Goal: Task Accomplishment & Management: Manage account settings

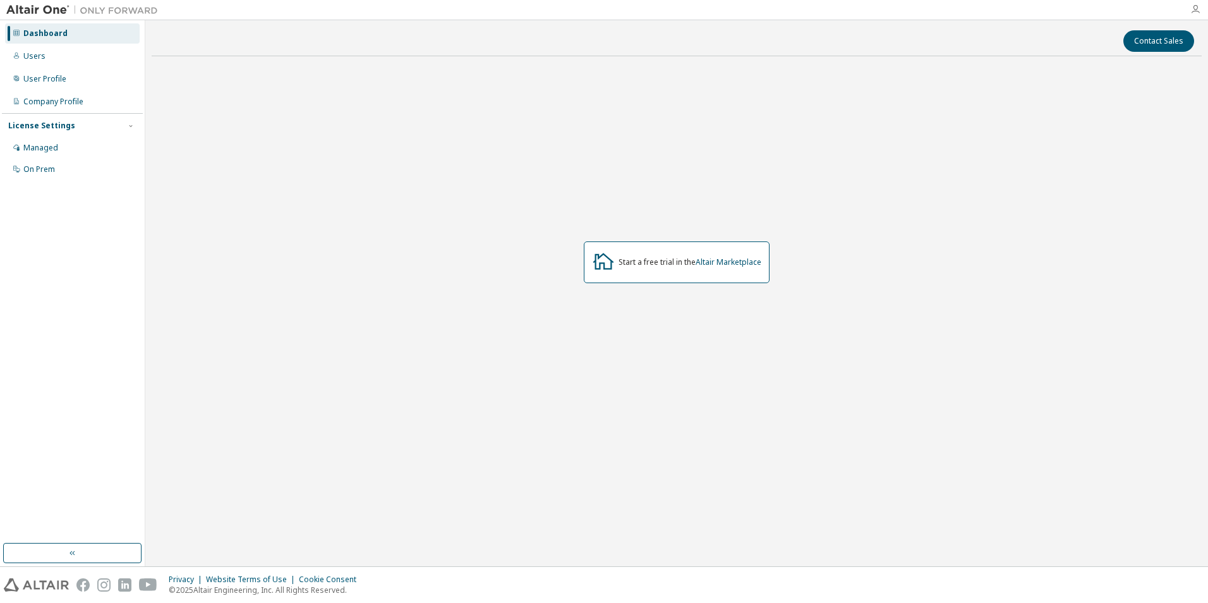
click at [1194, 13] on icon "button" at bounding box center [1195, 9] width 10 height 10
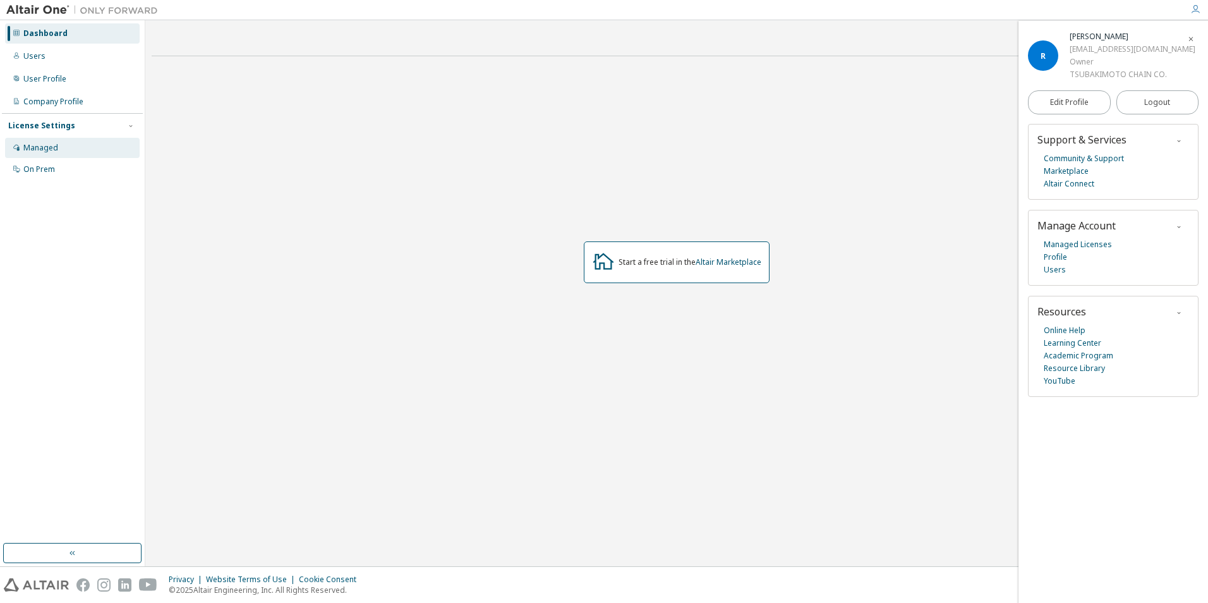
click at [77, 152] on div "Managed" at bounding box center [72, 148] width 135 height 20
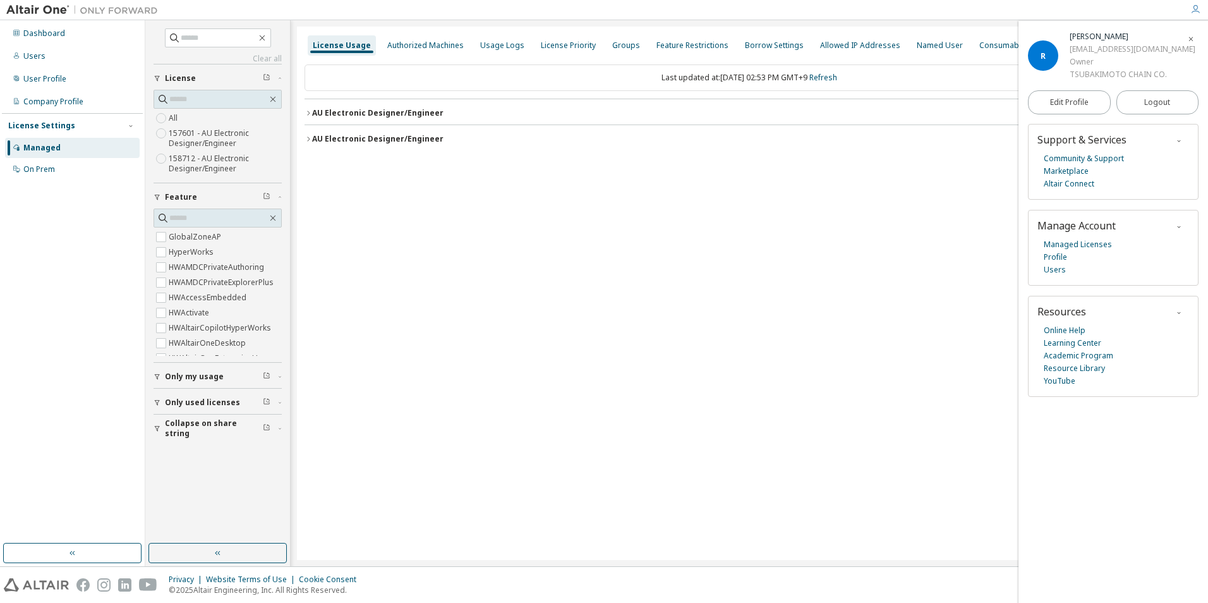
click at [309, 111] on icon "button" at bounding box center [308, 113] width 8 height 8
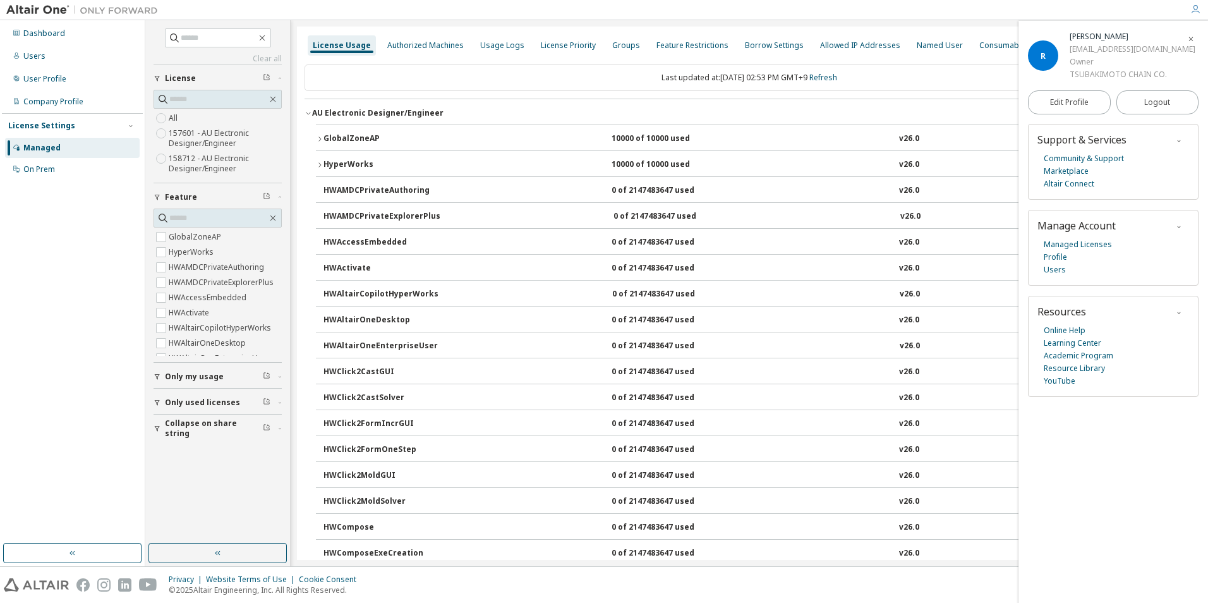
click at [309, 111] on icon "button" at bounding box center [308, 113] width 8 height 8
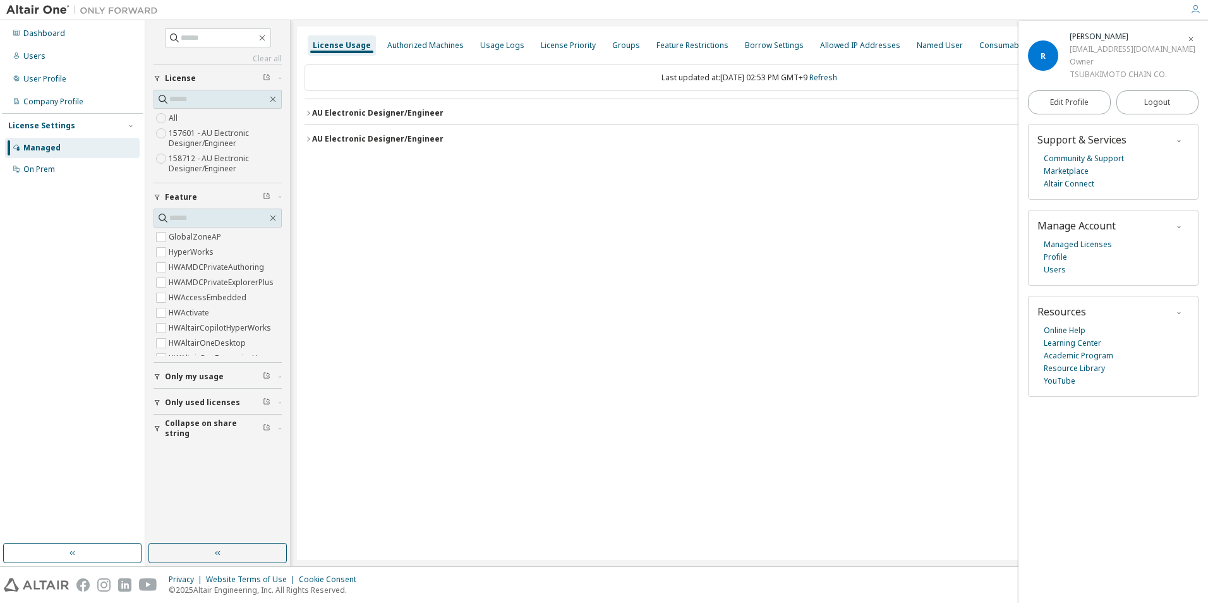
click at [1194, 35] on span "button" at bounding box center [1190, 38] width 13 height 20
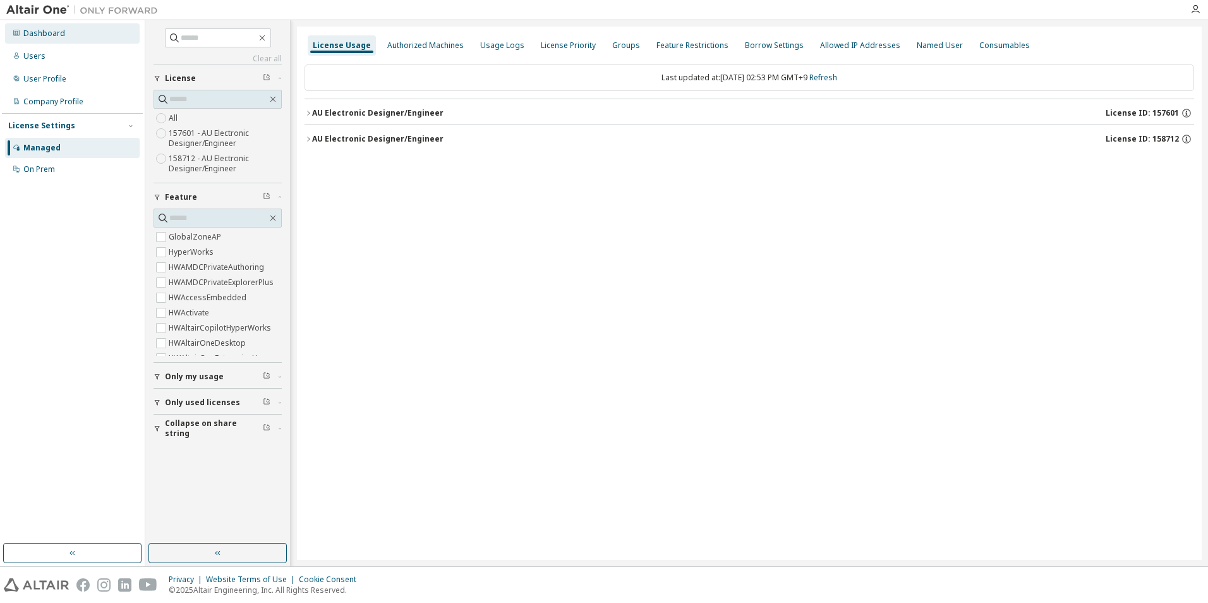
click at [34, 24] on div "Dashboard" at bounding box center [72, 33] width 135 height 20
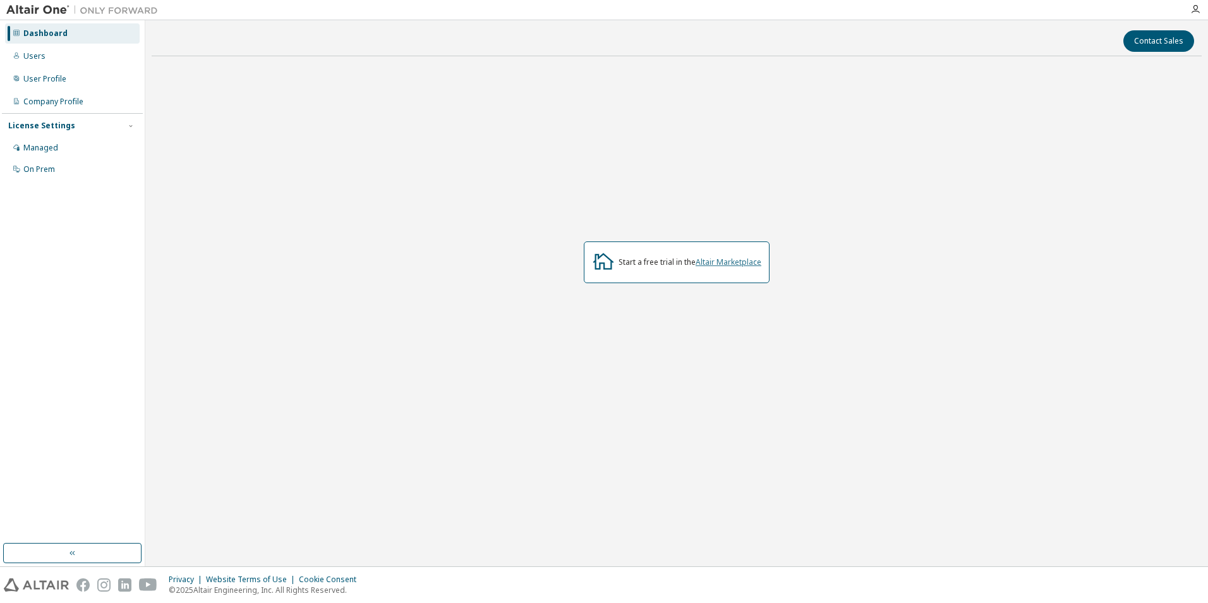
click at [711, 261] on link "Altair Marketplace" at bounding box center [728, 261] width 66 height 11
click at [416, 243] on div "Start a free trial in the Altair Marketplace" at bounding box center [677, 262] width 1050 height 392
click at [1194, 10] on icon "button" at bounding box center [1195, 9] width 10 height 10
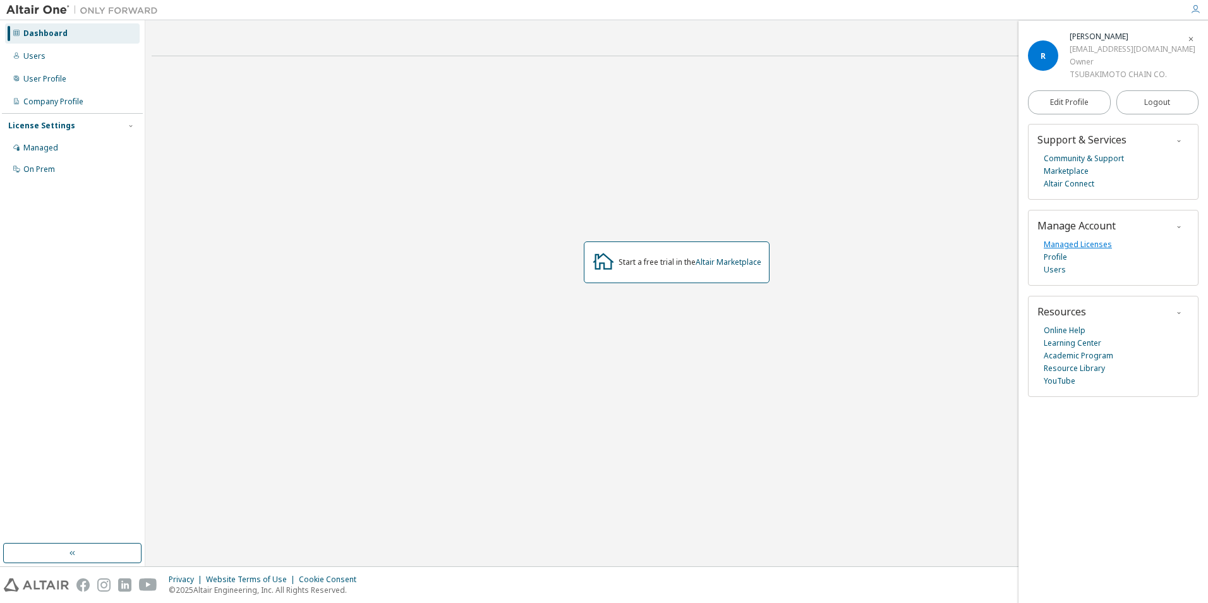
click at [1092, 248] on link "Managed Licenses" at bounding box center [1077, 244] width 68 height 13
click at [67, 31] on div "Dashboard" at bounding box center [72, 33] width 135 height 20
click at [87, 56] on div "Users" at bounding box center [72, 56] width 135 height 20
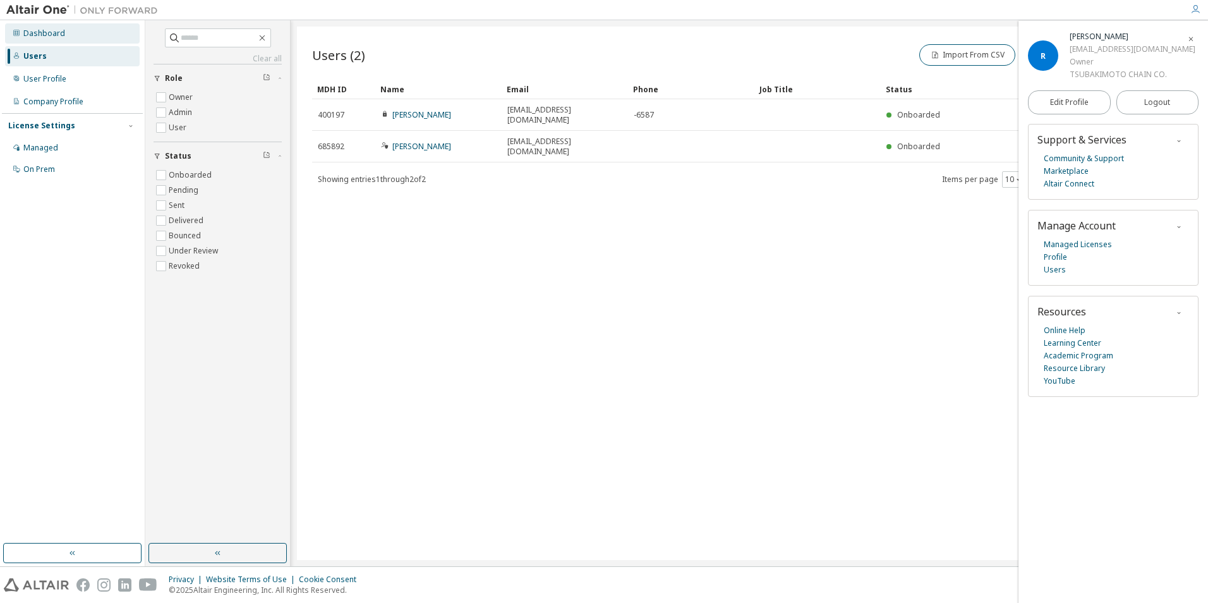
click at [89, 35] on div "Dashboard" at bounding box center [72, 33] width 135 height 20
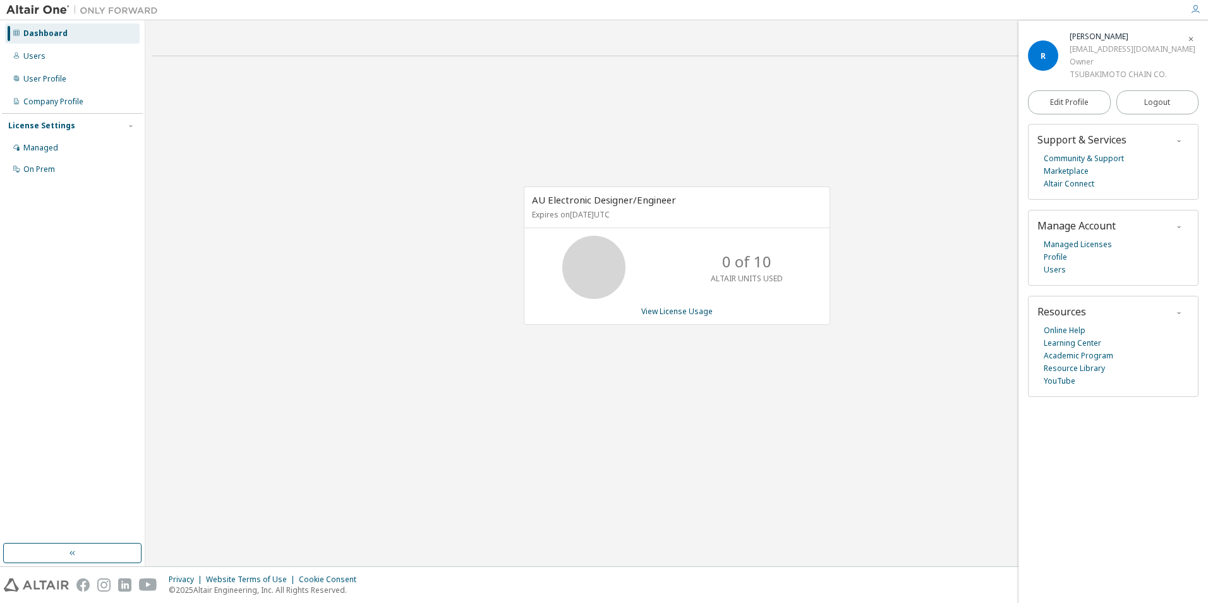
click at [1194, 37] on icon "button" at bounding box center [1191, 39] width 8 height 8
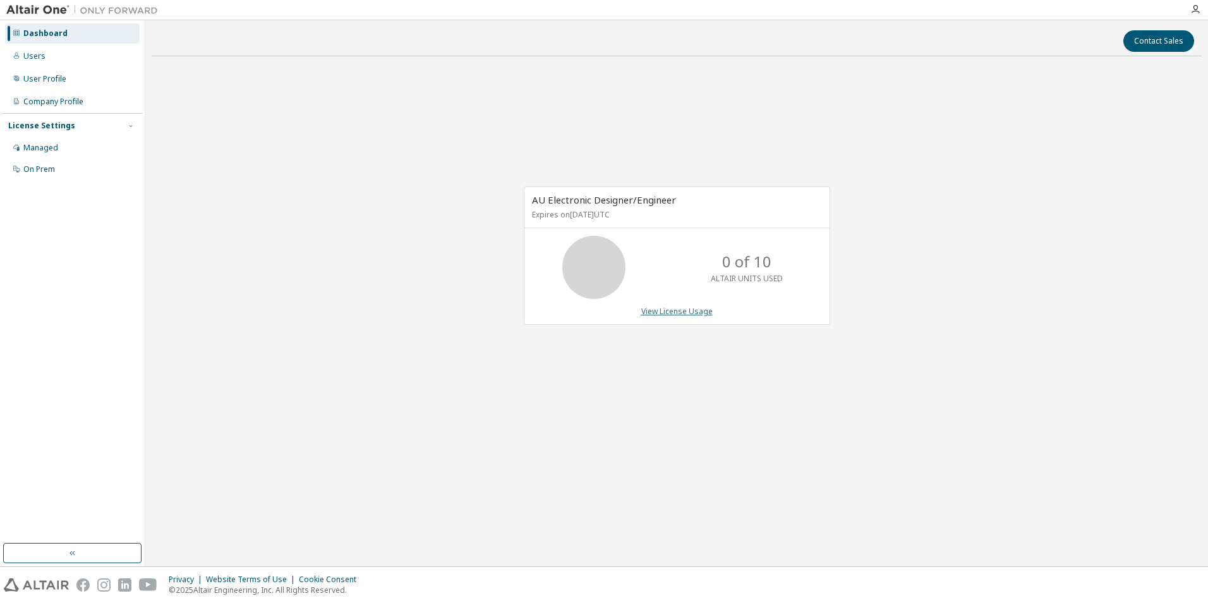
click at [659, 311] on link "View License Usage" at bounding box center [676, 311] width 71 height 11
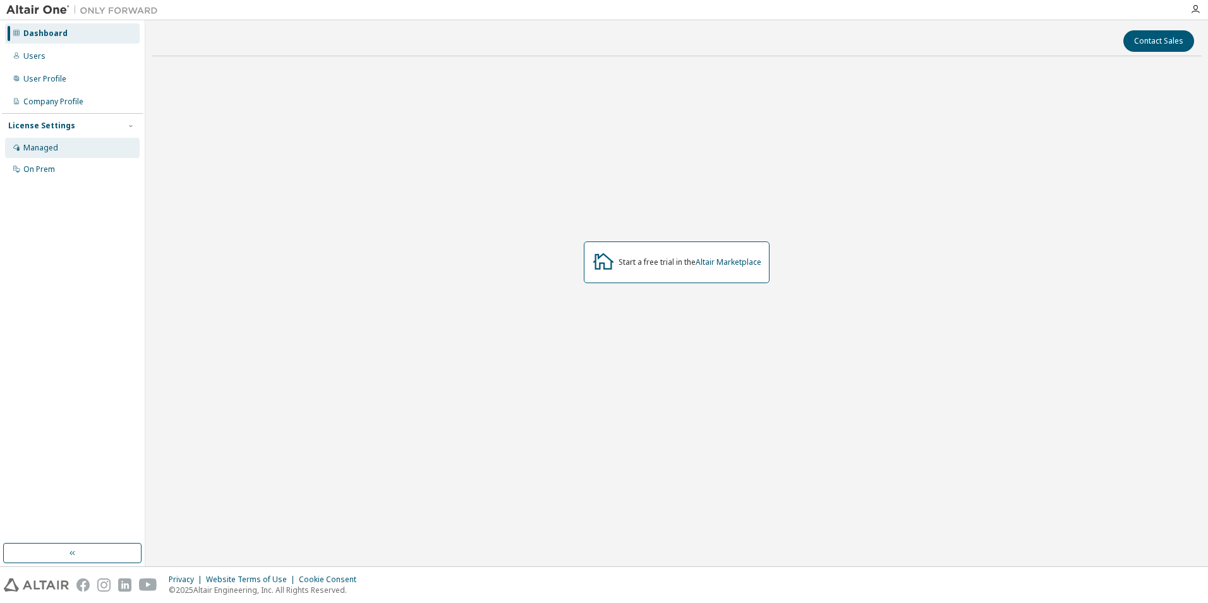
click at [47, 141] on div "Managed" at bounding box center [72, 148] width 135 height 20
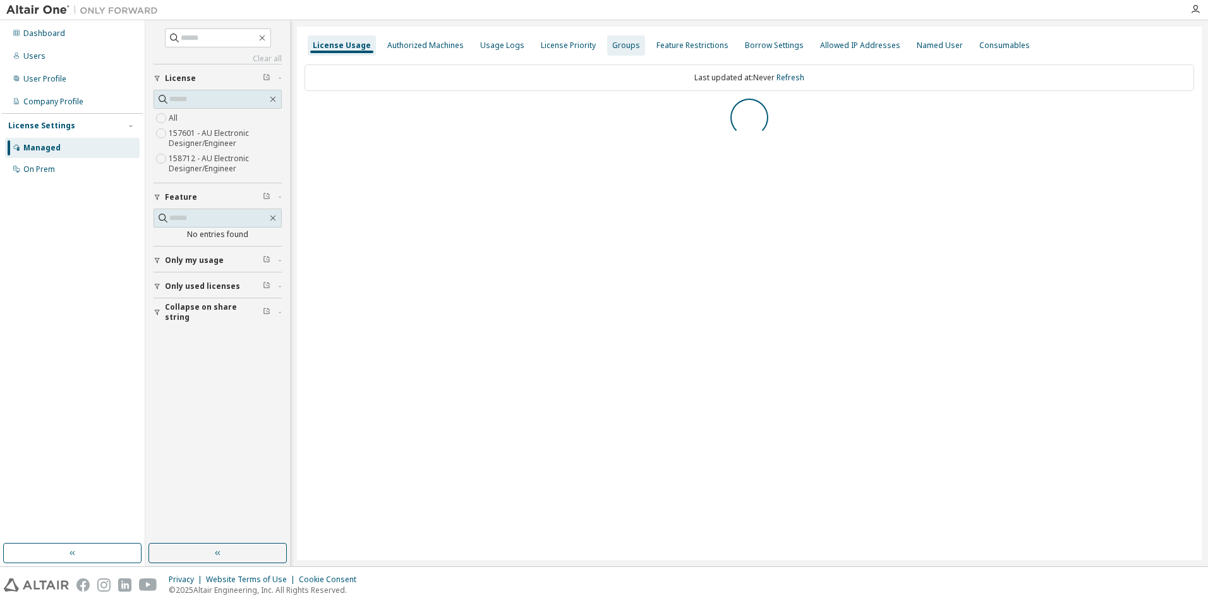
click at [615, 49] on div "Groups" at bounding box center [626, 45] width 28 height 10
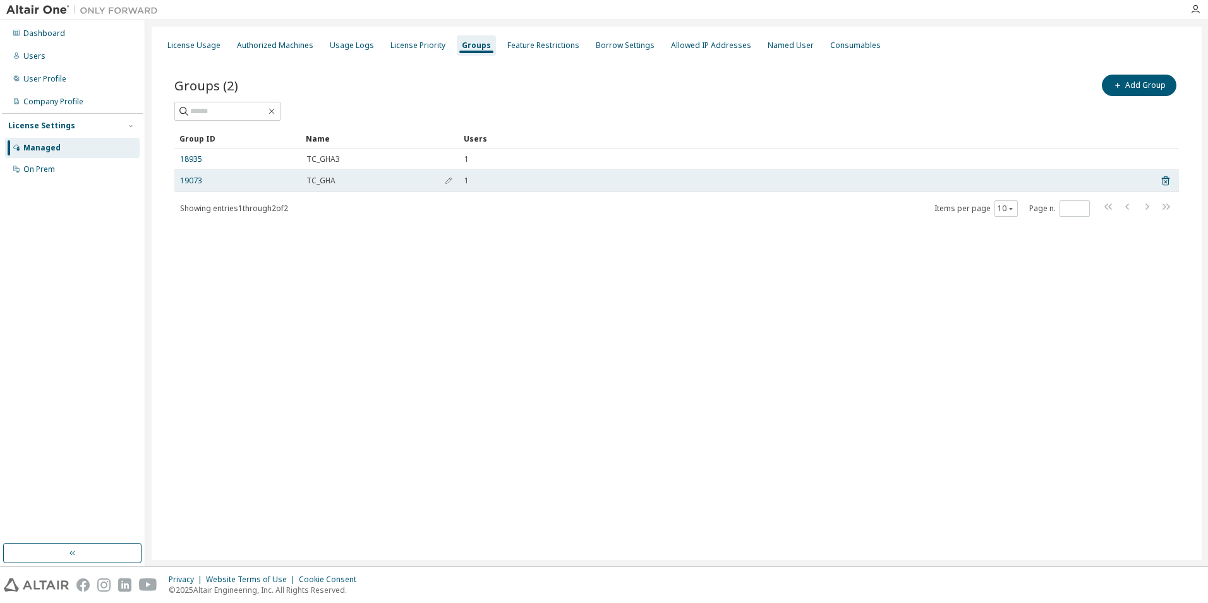
click at [366, 182] on div "TC_GHA" at bounding box center [379, 181] width 147 height 10
click at [378, 183] on div "TC_GHA" at bounding box center [379, 181] width 147 height 10
click at [178, 179] on td "19073" at bounding box center [237, 180] width 126 height 21
click at [186, 180] on link "19073" at bounding box center [191, 181] width 22 height 10
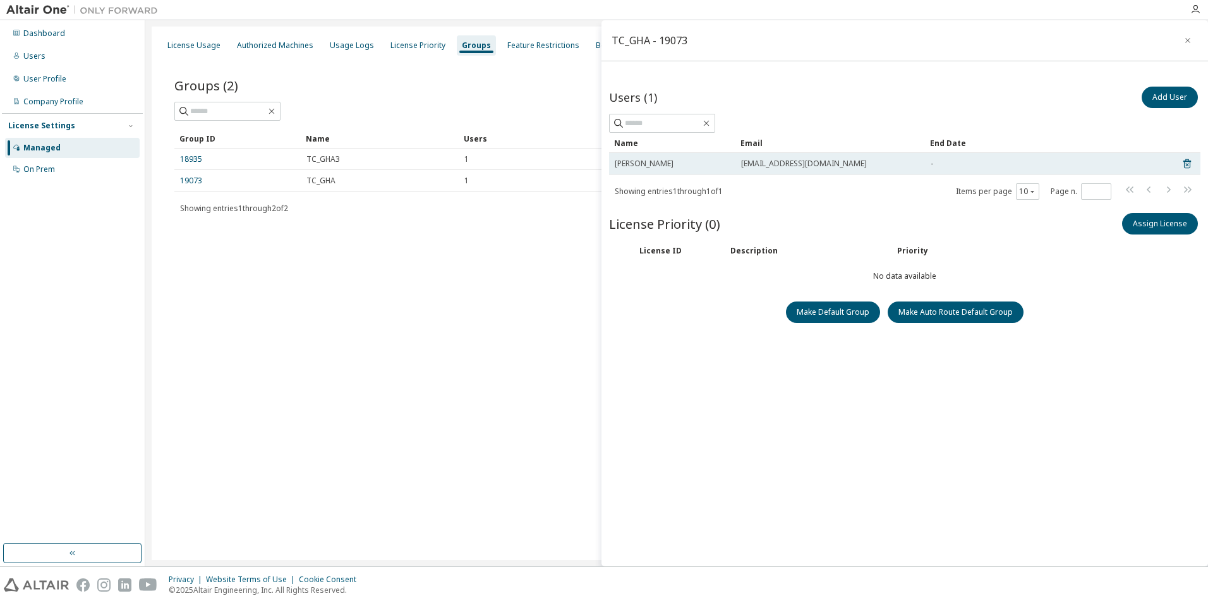
click at [746, 174] on td "ryoga.ishioka@gr.tsubakimoto.co.jp" at bounding box center [829, 163] width 189 height 21
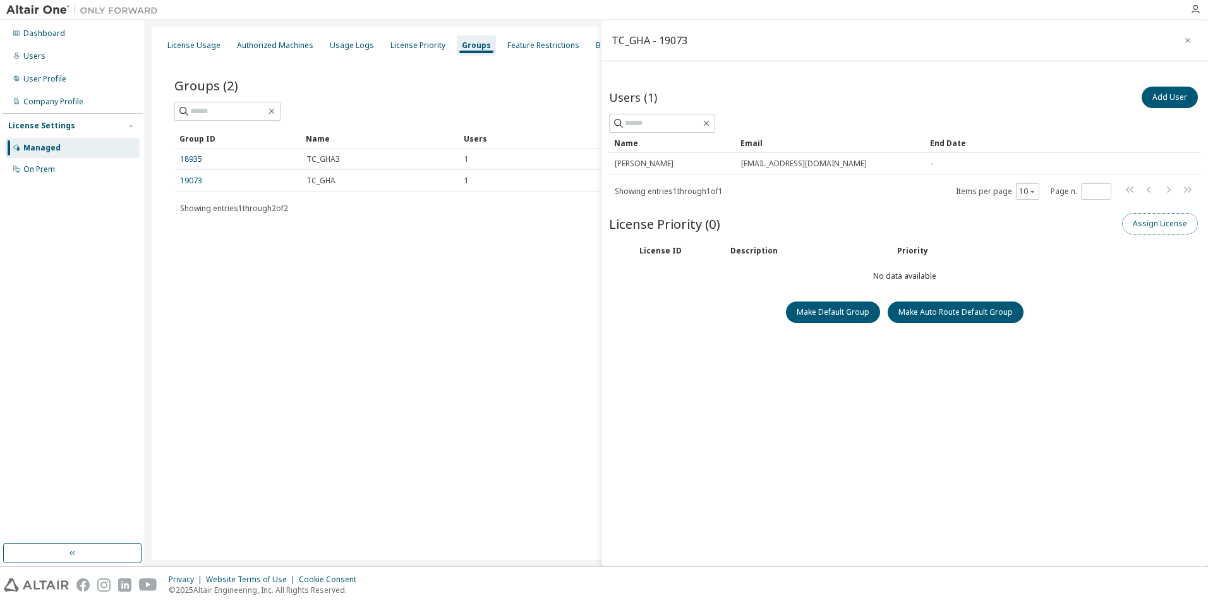
click at [1160, 217] on button "Assign License" at bounding box center [1160, 223] width 76 height 21
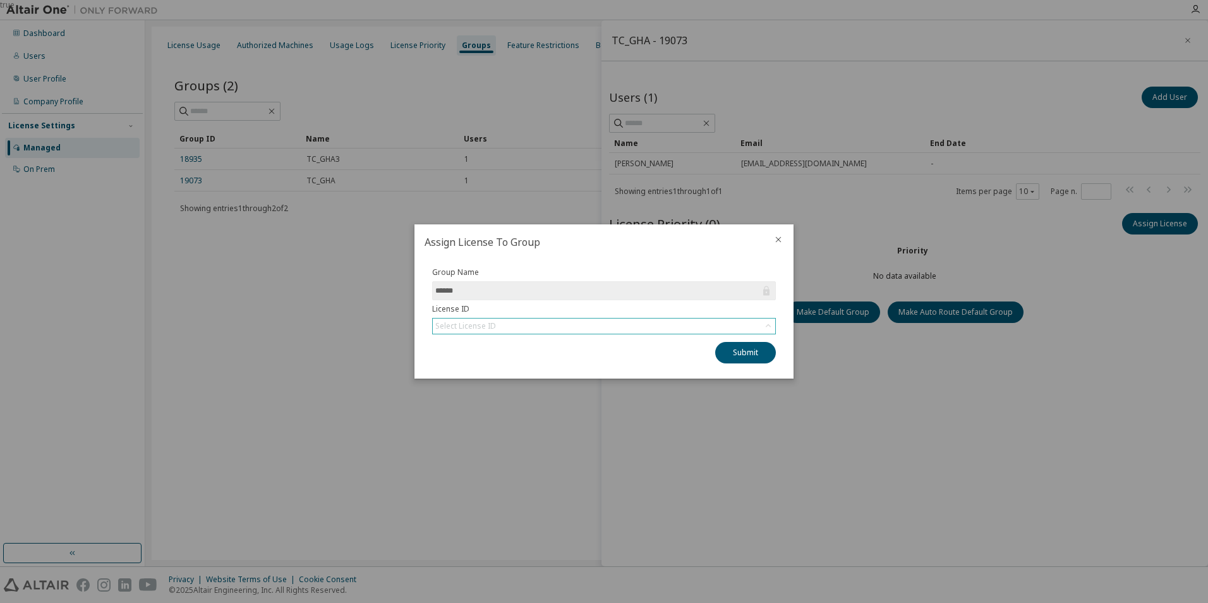
click at [507, 325] on div "Select License ID" at bounding box center [604, 325] width 342 height 15
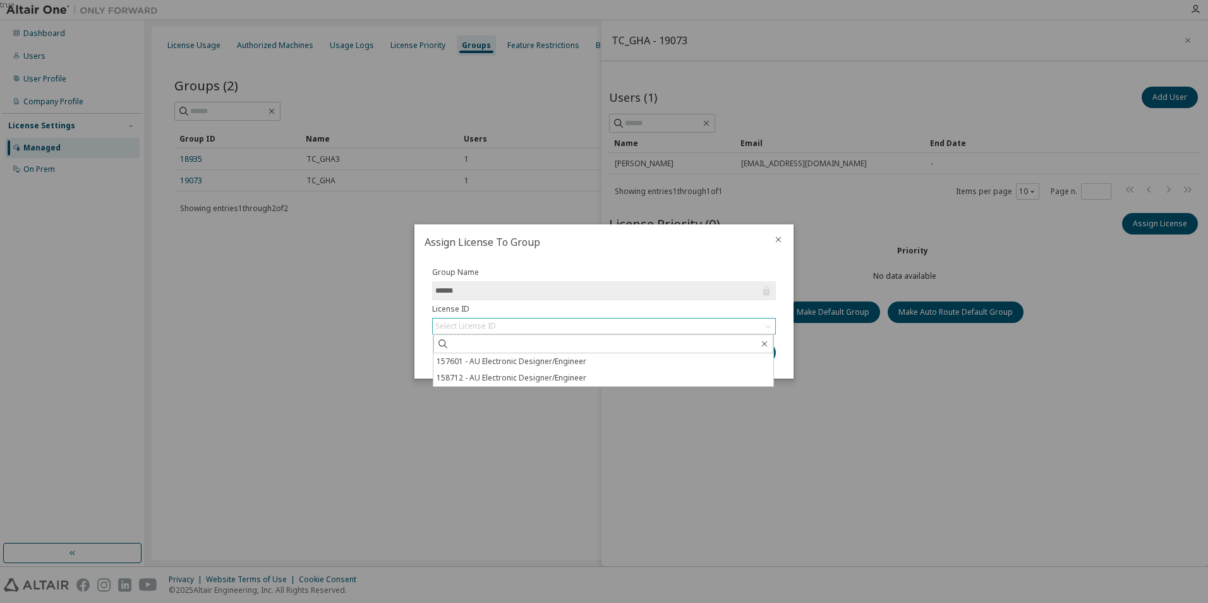
click at [472, 321] on div "Select License ID" at bounding box center [465, 326] width 61 height 10
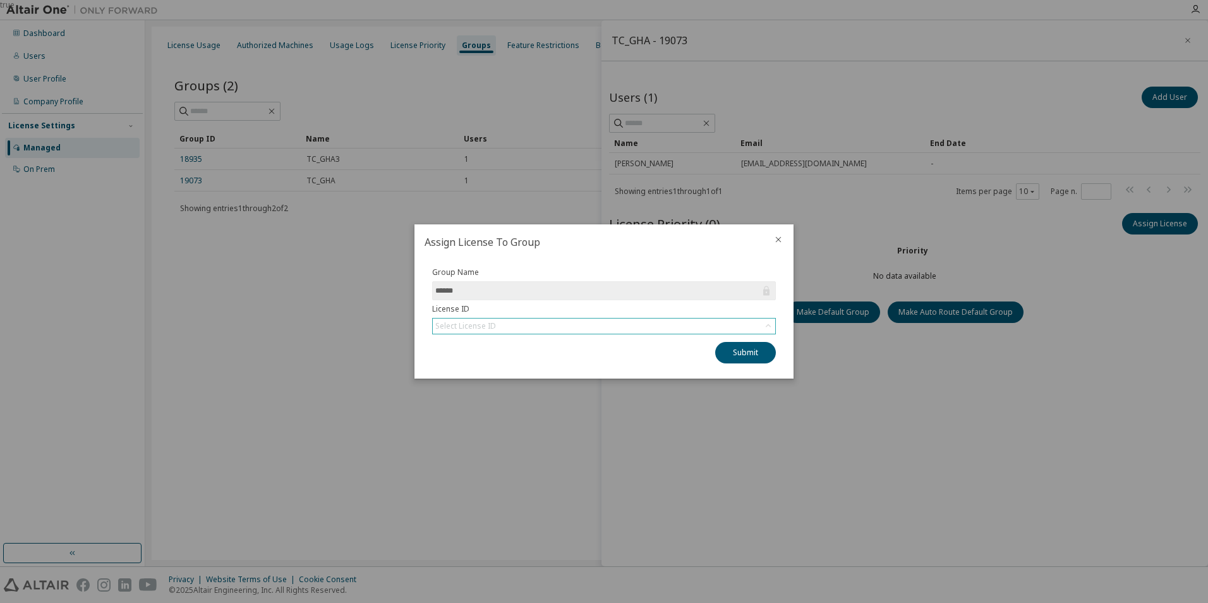
click at [483, 328] on div "Select License ID" at bounding box center [465, 326] width 61 height 10
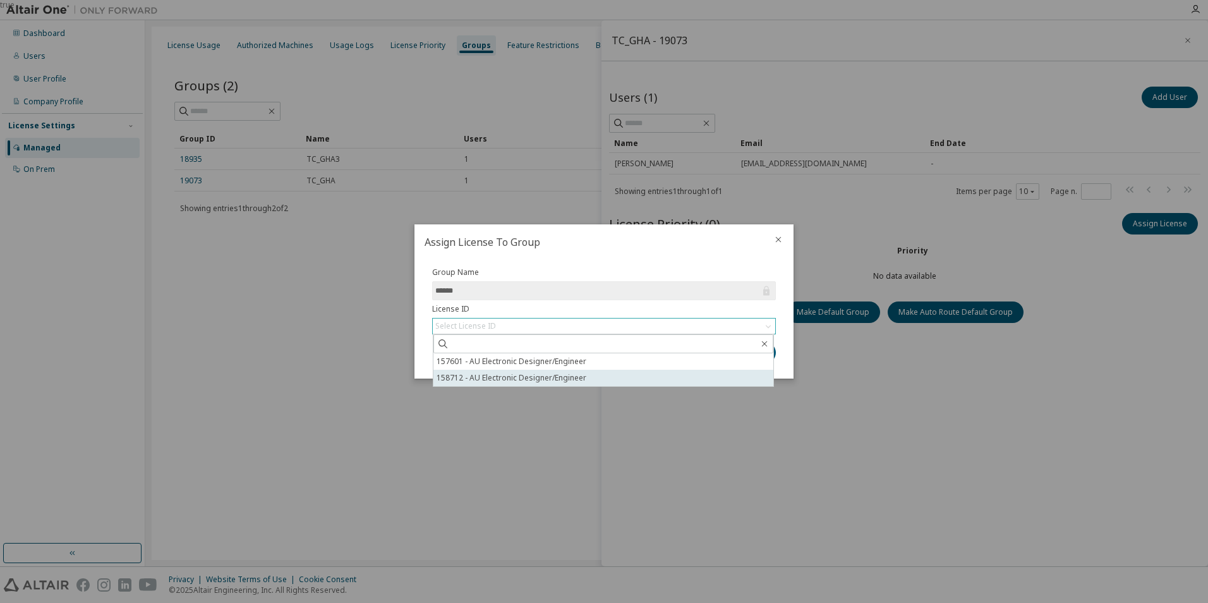
click at [501, 381] on li "158712 - AU Electronic Designer/Engineer" at bounding box center [603, 377] width 340 height 16
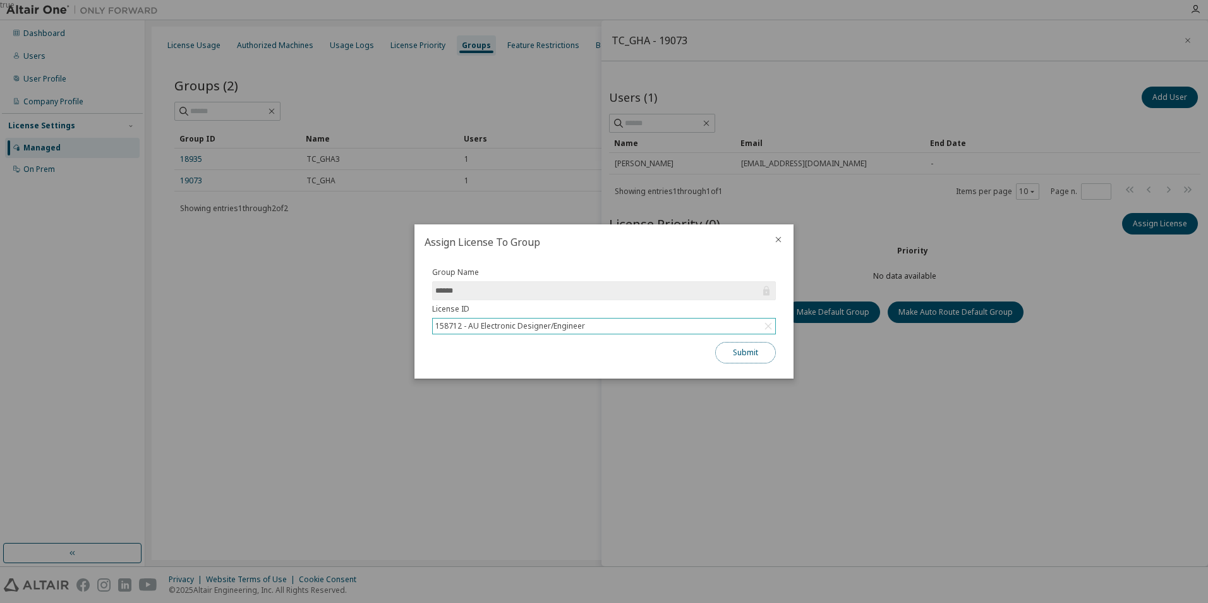
click at [748, 356] on button "Submit" at bounding box center [745, 352] width 61 height 21
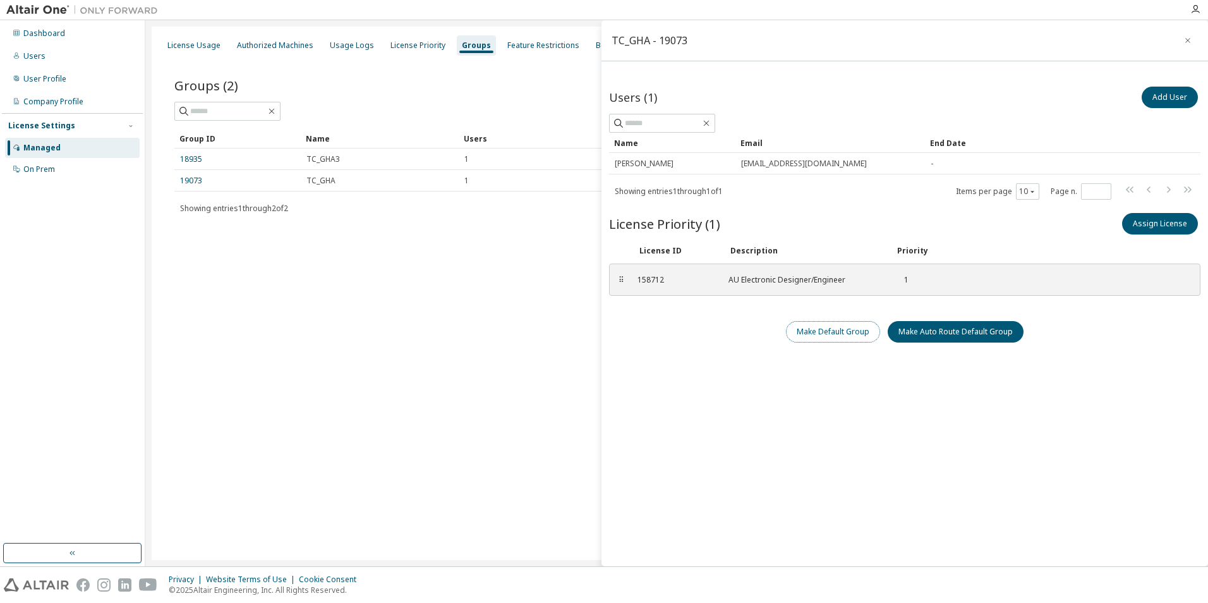
click at [809, 334] on button "Make Default Group" at bounding box center [833, 331] width 94 height 21
click at [393, 290] on div "License Usage Authorized Machines Usage Logs License Priority Groups Feature Re…" at bounding box center [677, 293] width 1050 height 533
click at [1177, 45] on div "TC_GHA - 19073" at bounding box center [904, 40] width 606 height 41
click at [1185, 40] on icon "button" at bounding box center [1187, 40] width 9 height 10
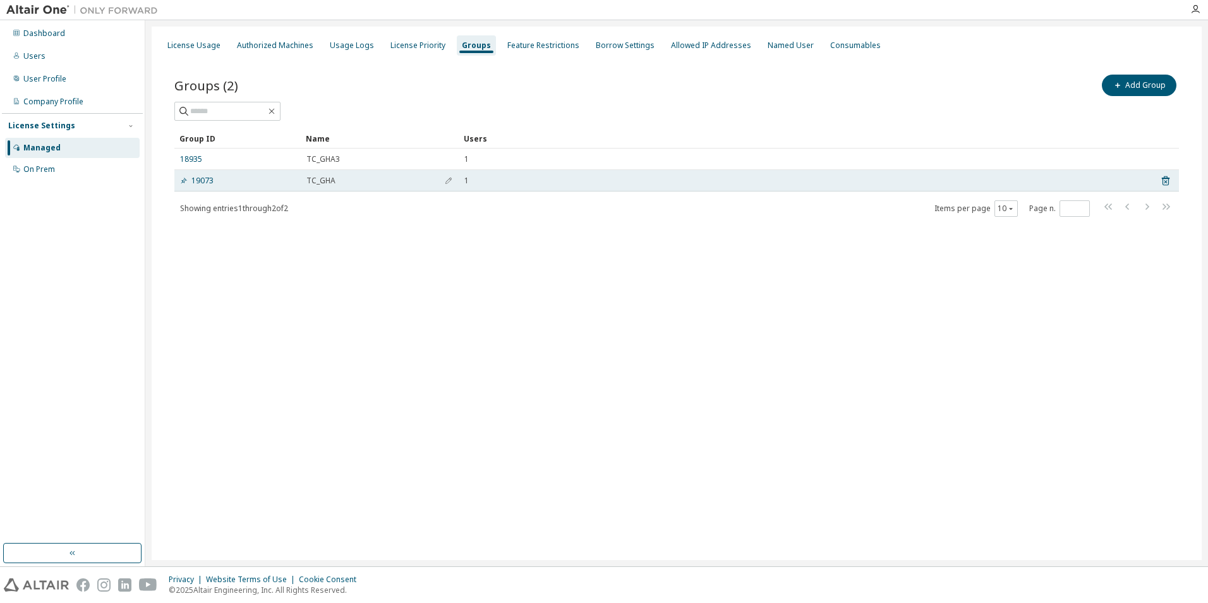
click at [480, 186] on td "1" at bounding box center [804, 180] width 690 height 21
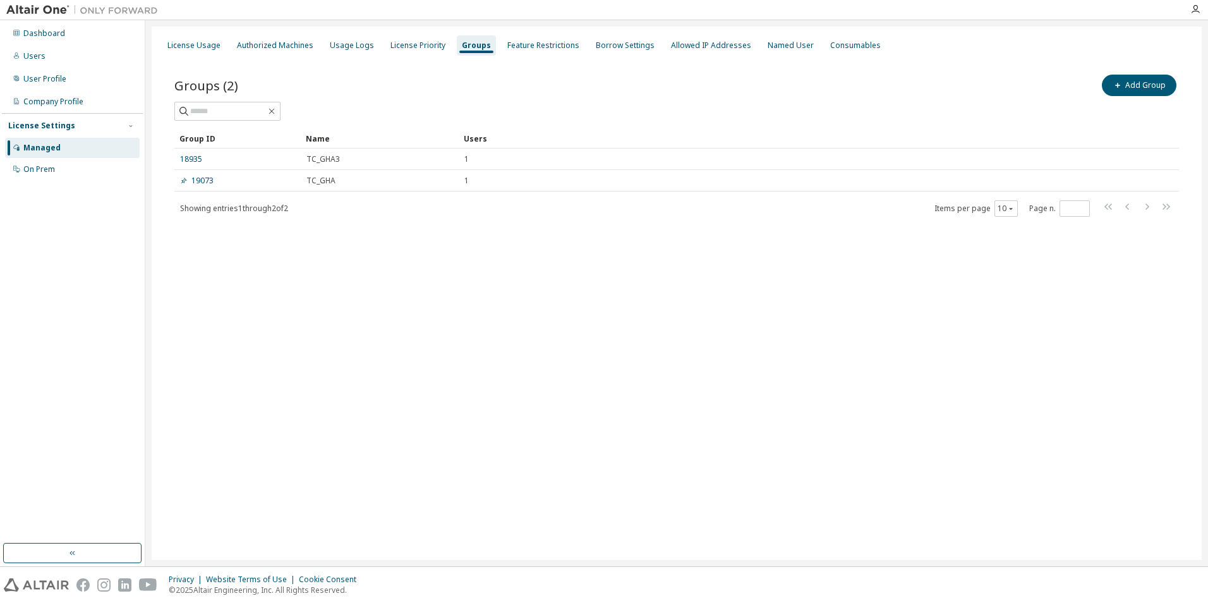
click at [507, 261] on div "License Usage Authorized Machines Usage Logs License Priority Groups Feature Re…" at bounding box center [677, 293] width 1050 height 533
